Goal: Task Accomplishment & Management: Manage account settings

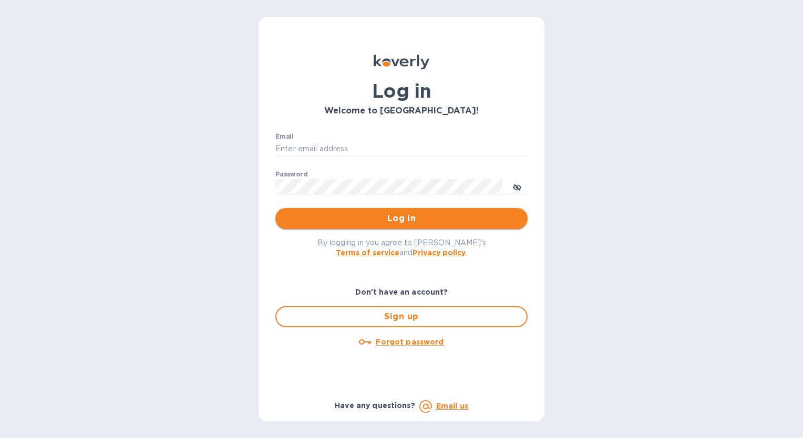
type input "[EMAIL_ADDRESS][DOMAIN_NAME]"
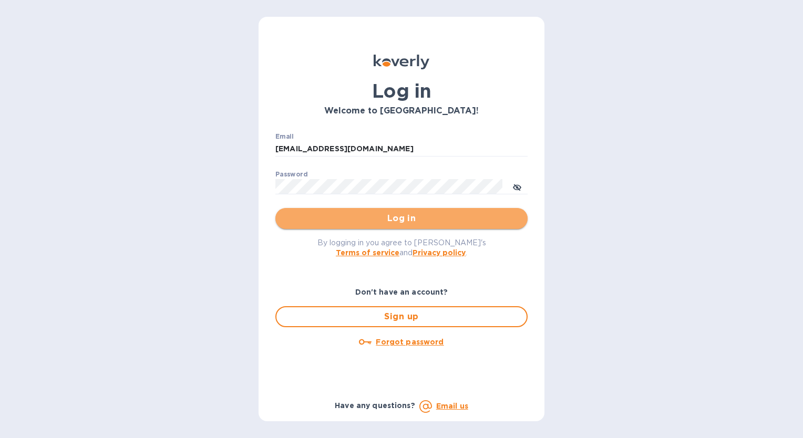
click at [390, 222] on span "Log in" at bounding box center [401, 218] width 235 height 13
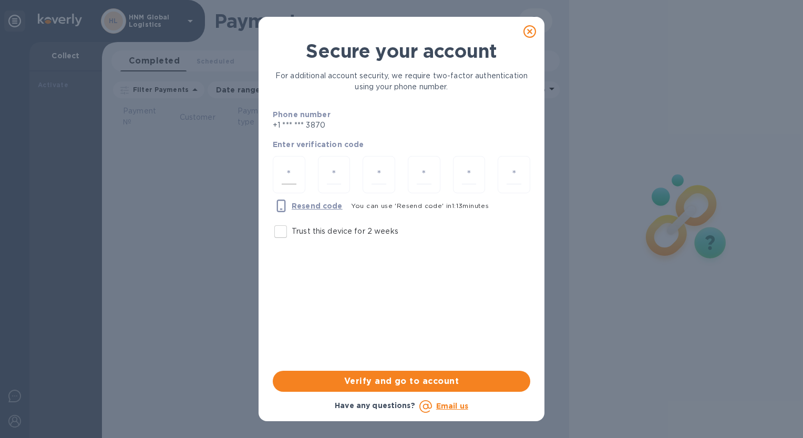
click at [290, 173] on input "number" at bounding box center [289, 174] width 15 height 19
type input "7"
type input "5"
type input "6"
type input "4"
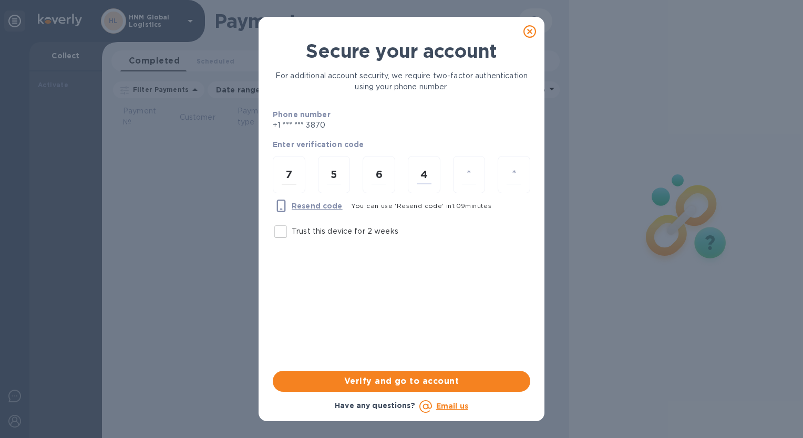
type input "5"
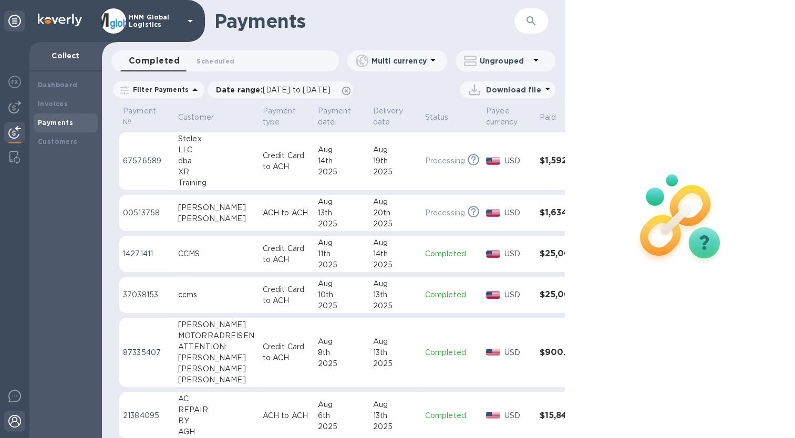
click at [8, 420] on img at bounding box center [14, 421] width 13 height 13
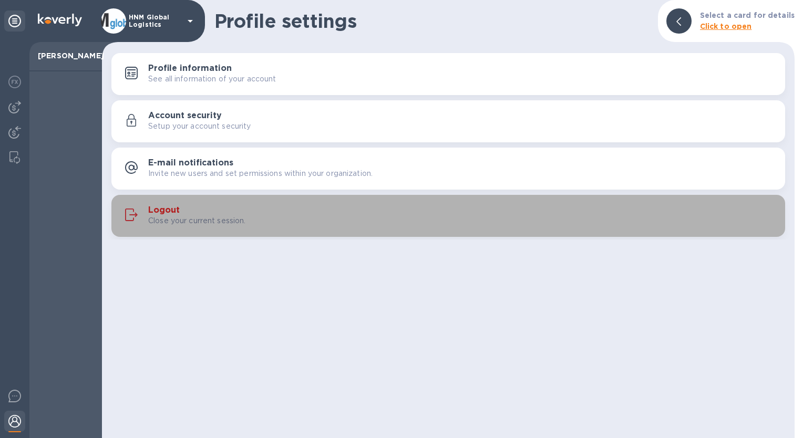
click at [177, 211] on h3 "Logout" at bounding box center [164, 210] width 32 height 10
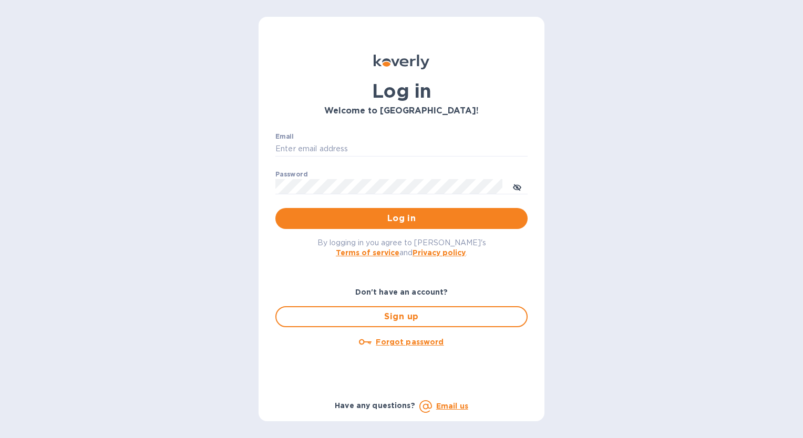
type input "[EMAIL_ADDRESS][DOMAIN_NAME]"
